Goal: Use online tool/utility: Use online tool/utility

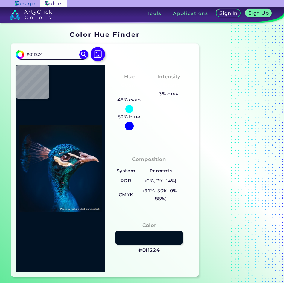
type input "#000000"
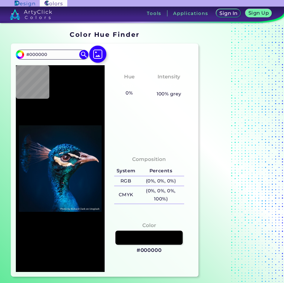
click at [96, 55] on img at bounding box center [97, 53] width 17 height 17
click at [0, 0] on input "file" at bounding box center [0, 0] width 0 height 0
click at [96, 54] on img at bounding box center [97, 53] width 17 height 17
click at [0, 0] on input "file" at bounding box center [0, 0] width 0 height 0
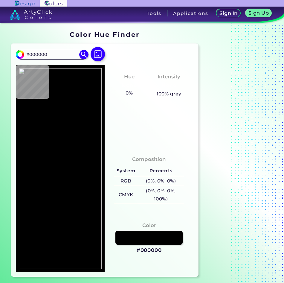
type input "#ffffff"
type input "#FFFFFF"
type input "#8badbc"
type input "#8BADBC"
type input "#2f373d"
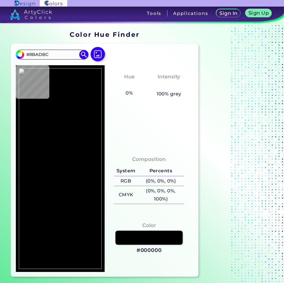
type input "#2F373D"
type input "#ffffff"
type input "#FFFFFF"
type input "#000000"
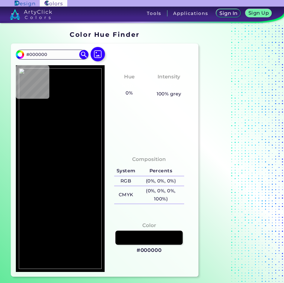
type input "#ffffff"
type input "#FFFFFF"
type input "#c6c6c6"
type input "#C6C6C6"
type input "#606063"
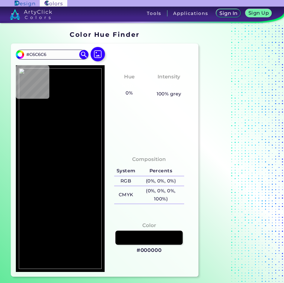
type input "#606063"
type input "#647e8a"
type input "#647E8A"
type input "#4e6a76"
type input "#4E6A76"
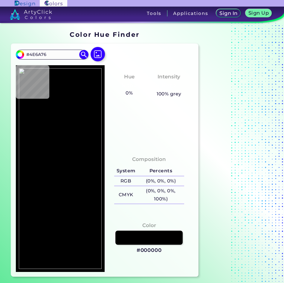
type input "#48646f"
type input "#48646F"
type input "#4e6a76"
type input "#4E6A76"
type input "#4d6b76"
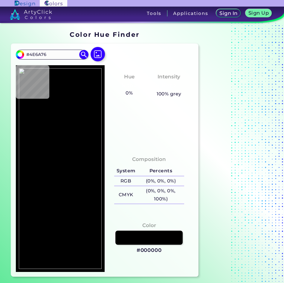
type input "#4D6B76"
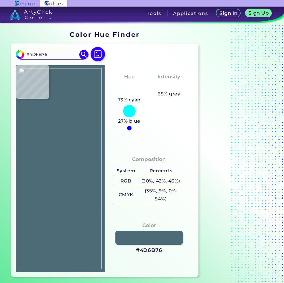
type input "#567580"
type input "#52727d"
type input "#52727D"
type input "#5a7a85"
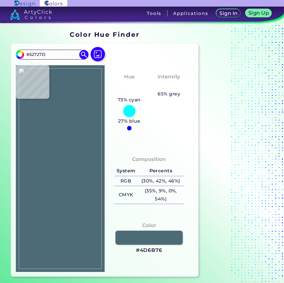
type input "#5A7A85"
type input "#5b7b88"
type input "#5B7B88"
type input "#5d7d8a"
type input "#5D7D8A"
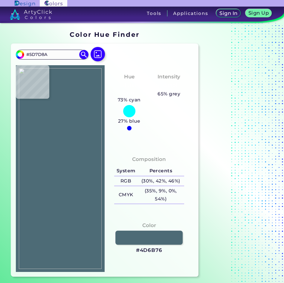
type input "#60808d"
type input "#60808D"
type input "#5f7f8c"
type input "#5F7F8C"
type input "#61838f"
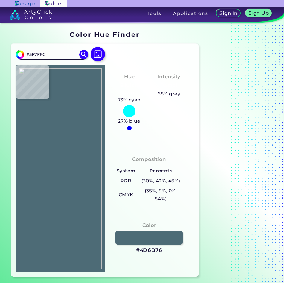
type input "#61838F"
type input "#628490"
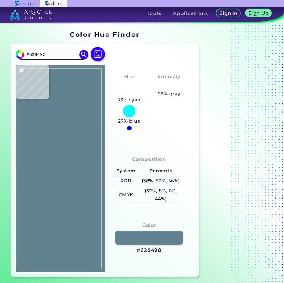
type input "#648692"
type input "#638591"
type input "#628490"
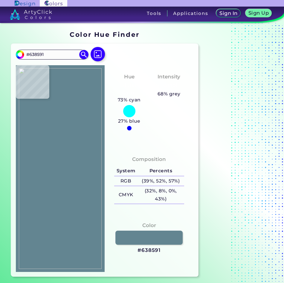
type input "#628490"
type input "#60828e"
type input "#60828E"
type input "#5e808c"
type input "#5E808C"
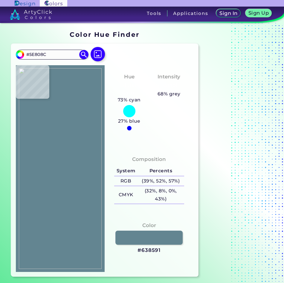
type input "#5c7c89"
type input "#5C7C89"
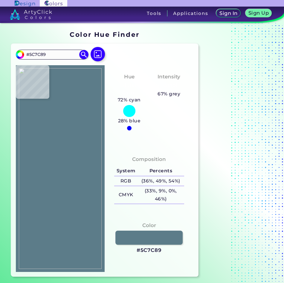
type input "#587885"
type input "#51717e"
type input "#51717E"
type input "#4d6a75"
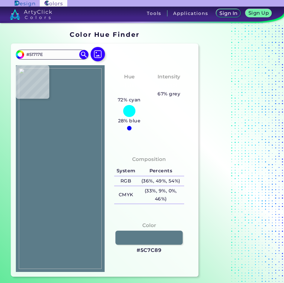
type input "#4D6A75"
type input "#4d6974"
type input "#4D6974"
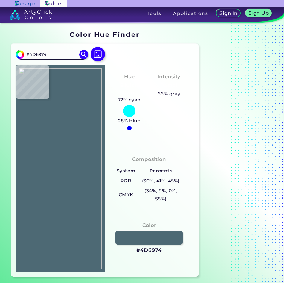
type input "#4b6772"
type input "#4B6772"
type input "#4c6873"
type input "#4C6873"
type input "#4d6874"
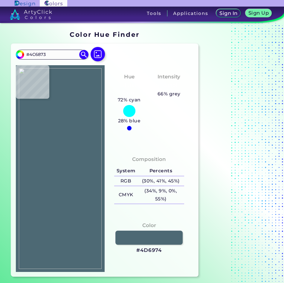
type input "#4D6874"
type input "#4e6877"
type input "#4E6877"
type input "#526f7d"
type input "#526F7D"
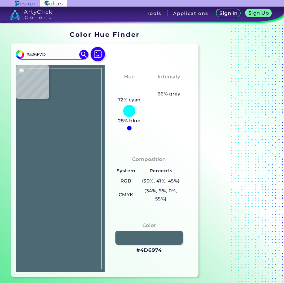
type input "#51707c"
type input "#51707C"
type input "#5a7a87"
type input "#5A7A87"
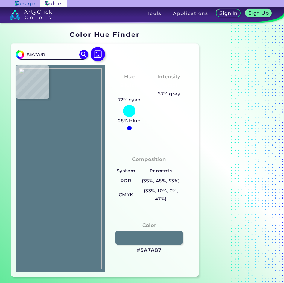
type input "#5c7c89"
type input "#5C7C89"
type input "#5e7e8b"
type input "#5E7E8B"
type input "#60828e"
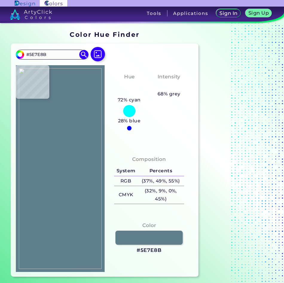
type input "#60828E"
type input "#638591"
type input "#6a8b9a"
type input "#6A8B9A"
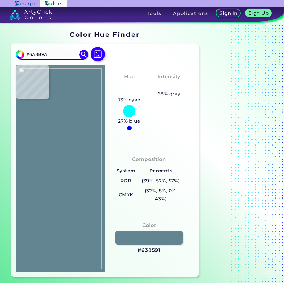
type input "#7093a3"
type input "#7093A3"
type input "#7296a6"
type input "#7296A6"
type input "#8ba9b5"
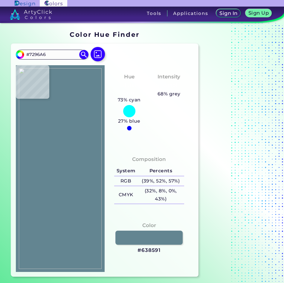
type input "#8BA9B5"
type input "#9ab8c2"
type input "#9AB8C2"
type input "#99b7c2"
type input "#99B7C2"
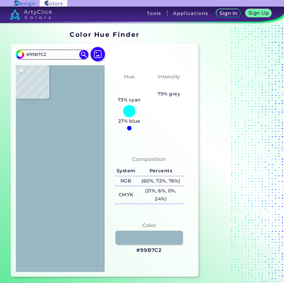
type input "#96b6c2"
type input "#96B6C2"
type input "#96b5c2"
type input "#96B5C2"
click at [63, 164] on img at bounding box center [60, 168] width 83 height 200
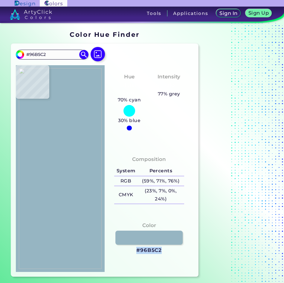
drag, startPoint x: 166, startPoint y: 249, endPoint x: 131, endPoint y: 250, distance: 34.7
click at [131, 250] on div "Color #96B5C2" at bounding box center [148, 237] width 79 height 38
copy h3 "#96B5C2"
